Goal: Information Seeking & Learning: Compare options

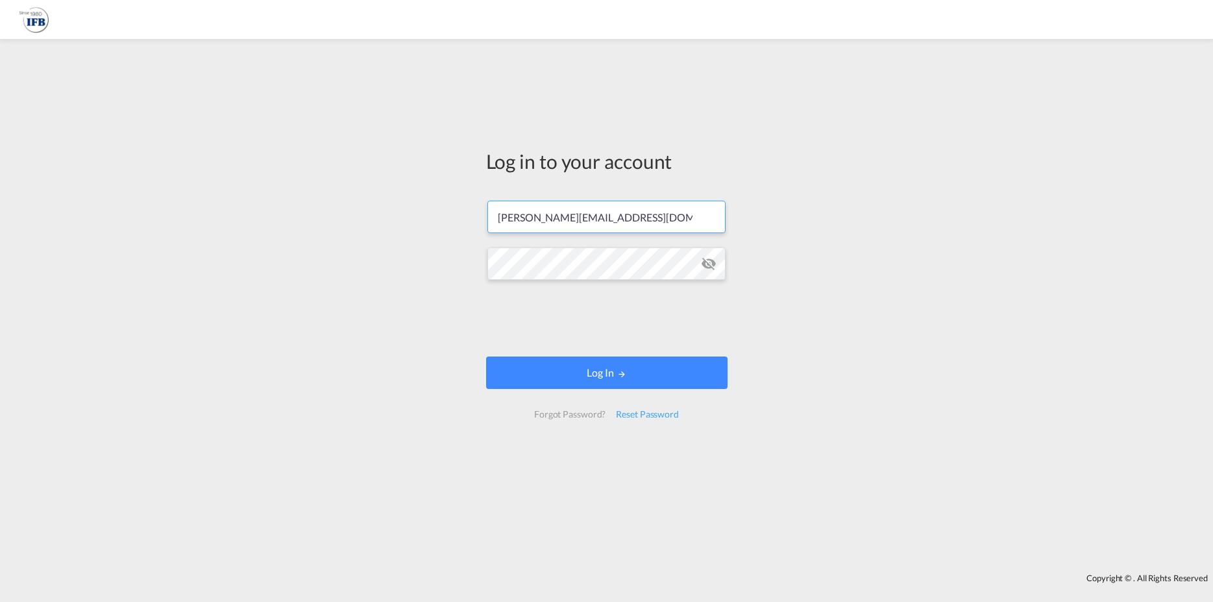
type input "[PERSON_NAME][EMAIL_ADDRESS][DOMAIN_NAME]"
click at [636, 233] on input "[PERSON_NAME][EMAIL_ADDRESS][DOMAIN_NAME]" at bounding box center [607, 217] width 238 height 32
click at [636, 380] on button "Log In" at bounding box center [606, 372] width 241 height 32
